Goal: Find specific page/section: Find specific page/section

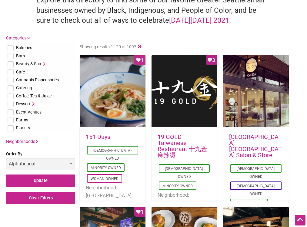
scroll to position [7, 0]
click at [12, 88] on input "checkbox" at bounding box center [11, 88] width 6 height 6
checkbox input "true"
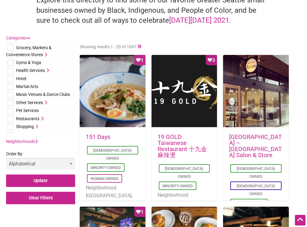
scroll to position [108, 0]
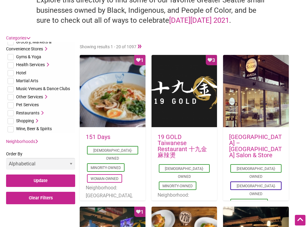
click at [42, 112] on icon at bounding box center [41, 113] width 4 height 4
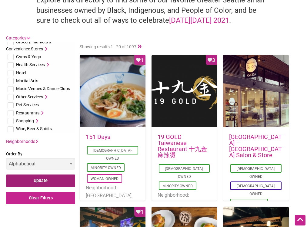
click at [45, 182] on input "Update" at bounding box center [40, 180] width 69 height 12
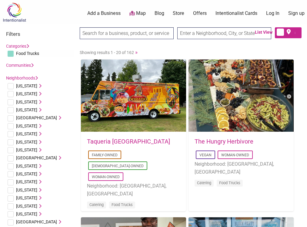
click at [217, 34] on input "text" at bounding box center [224, 33] width 94 height 12
type input "seattle"
click at [80, 27] on input "Search" at bounding box center [91, 33] width 23 height 12
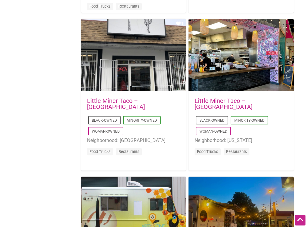
scroll to position [833, 0]
